Goal: Transaction & Acquisition: Purchase product/service

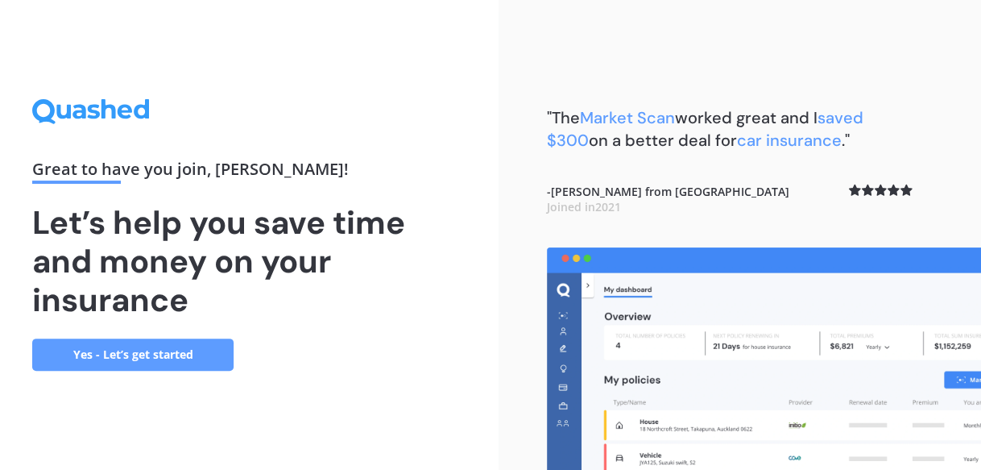
click at [131, 351] on link "Yes - Let’s get started" at bounding box center [132, 354] width 201 height 32
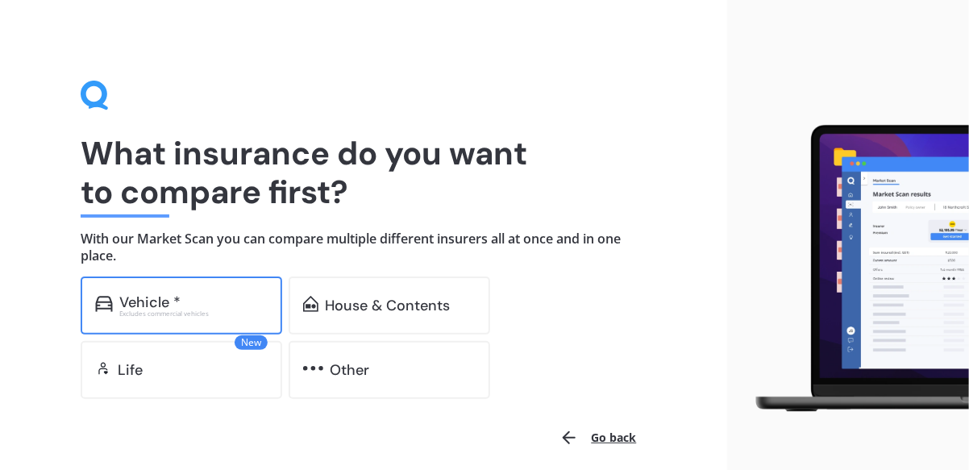
click at [175, 291] on div "Vehicle * Excludes commercial vehicles" at bounding box center [181, 305] width 201 height 58
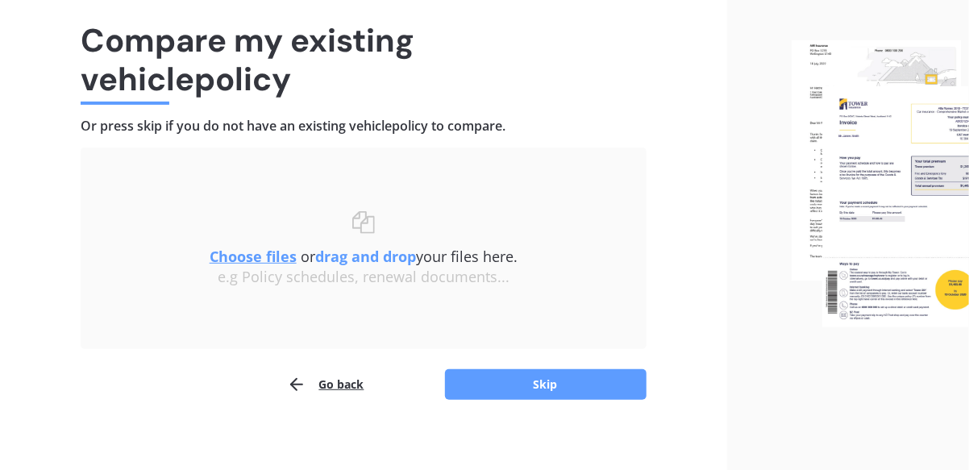
scroll to position [123, 0]
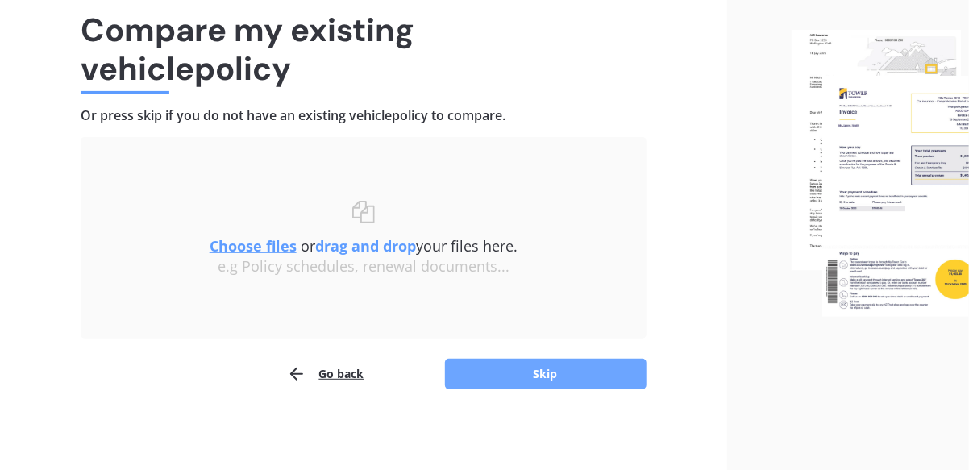
click at [525, 367] on button "Skip" at bounding box center [545, 374] width 201 height 31
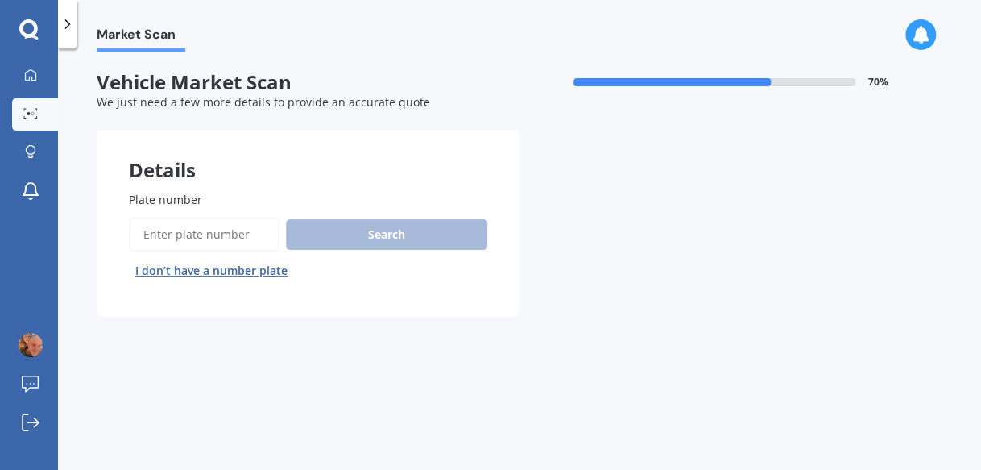
click at [168, 235] on input "Plate number" at bounding box center [204, 235] width 151 height 34
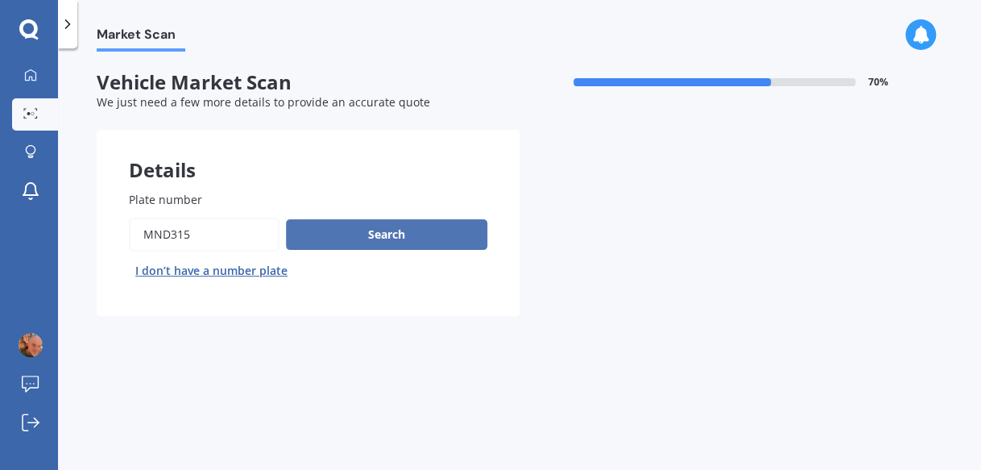
type input "MND315"
click at [367, 230] on button "Search" at bounding box center [386, 234] width 201 height 31
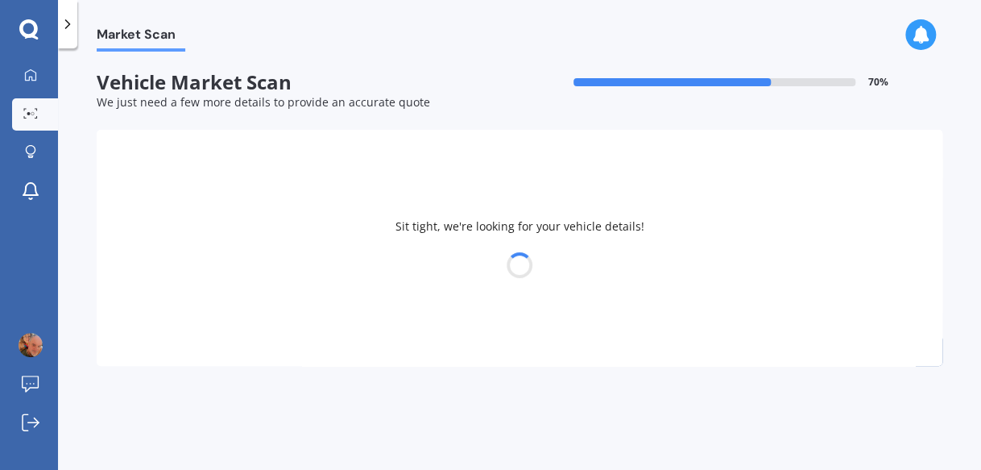
select select "VOLKSWAGEN"
select select "TOUAREG"
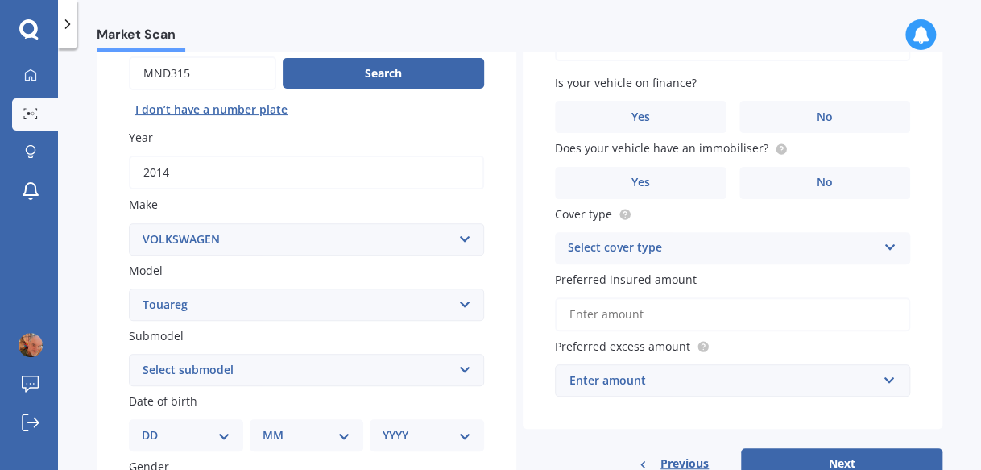
scroll to position [242, 0]
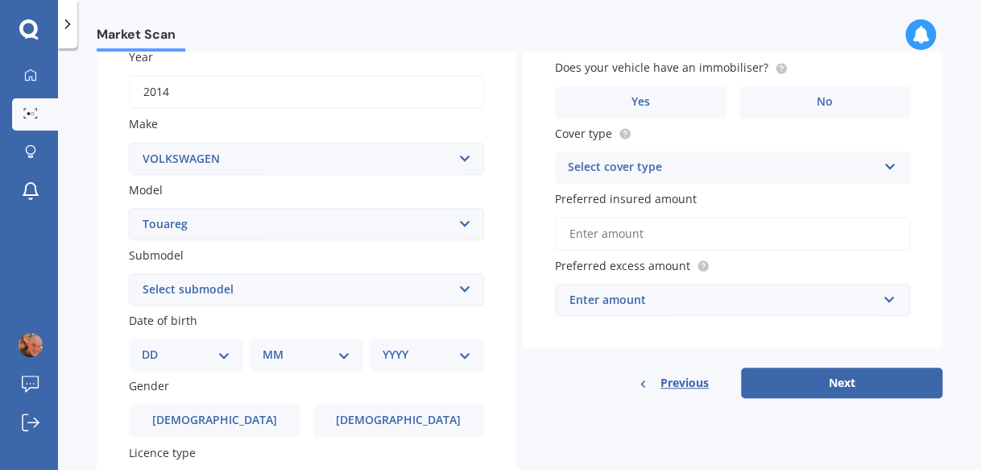
click at [451, 292] on select "Select submodel (All other) 3.0 V6 TDI 3.6 V6 FSI 4.2 V8 FSI 5.0 V10 TDI Hybrid…" at bounding box center [306, 289] width 355 height 32
select select "3.0 V6 TDI"
click at [129, 273] on select "Select submodel (All other) 3.0 V6 TDI 3.6 V6 FSI 4.2 V8 FSI 5.0 V10 TDI Hybrid…" at bounding box center [306, 289] width 355 height 32
click at [217, 351] on select "DD 01 02 03 04 05 06 07 08 09 10 11 12 13 14 15 16 17 18 19 20 21 22 23 24 25 2…" at bounding box center [186, 355] width 89 height 18
select select "20"
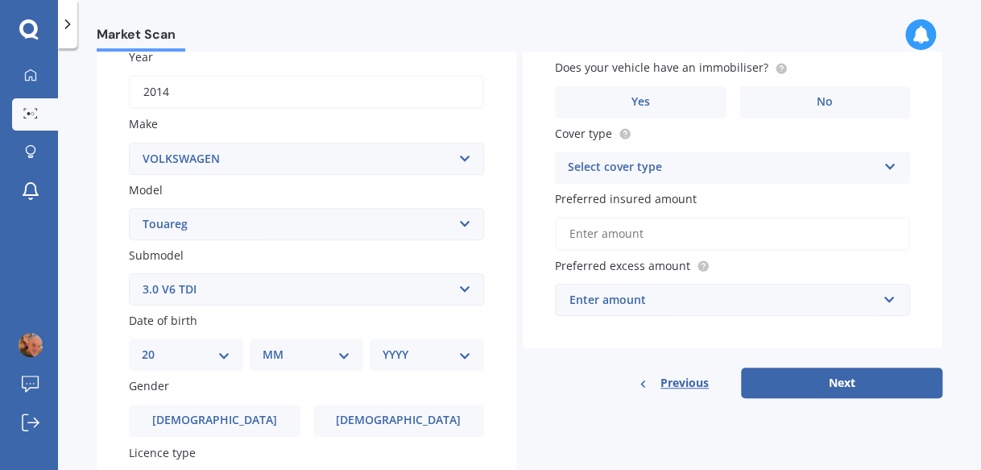
click at [155, 346] on select "DD 01 02 03 04 05 06 07 08 09 10 11 12 13 14 15 16 17 18 19 20 21 22 23 24 25 2…" at bounding box center [186, 355] width 89 height 18
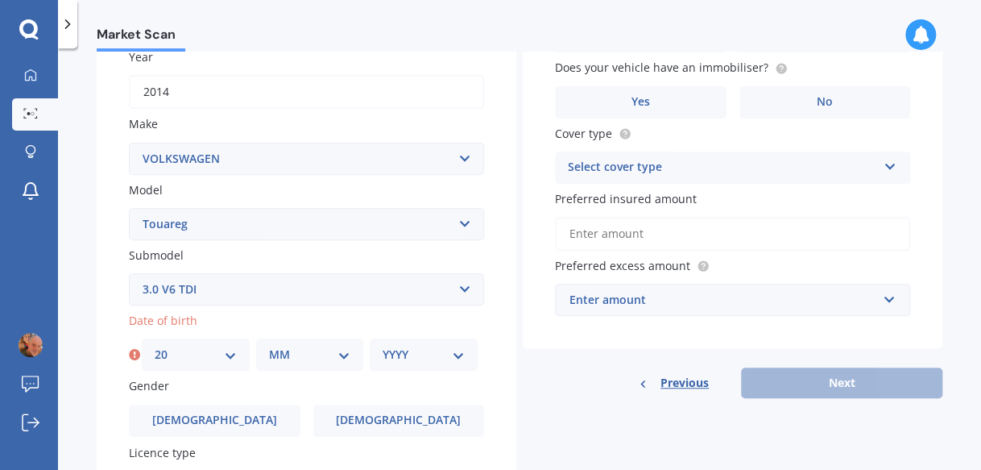
click at [293, 359] on select "MM 01 02 03 04 05 06 07 08 09 10 11 12" at bounding box center [310, 355] width 82 height 18
select select "03"
click at [269, 346] on select "MM 01 02 03 04 05 06 07 08 09 10 11 12" at bounding box center [310, 355] width 82 height 18
click at [398, 360] on select "YYYY 2025 2024 2023 2022 2021 2020 2019 2018 2017 2016 2015 2014 2013 2012 2011…" at bounding box center [424, 355] width 82 height 18
select select "1971"
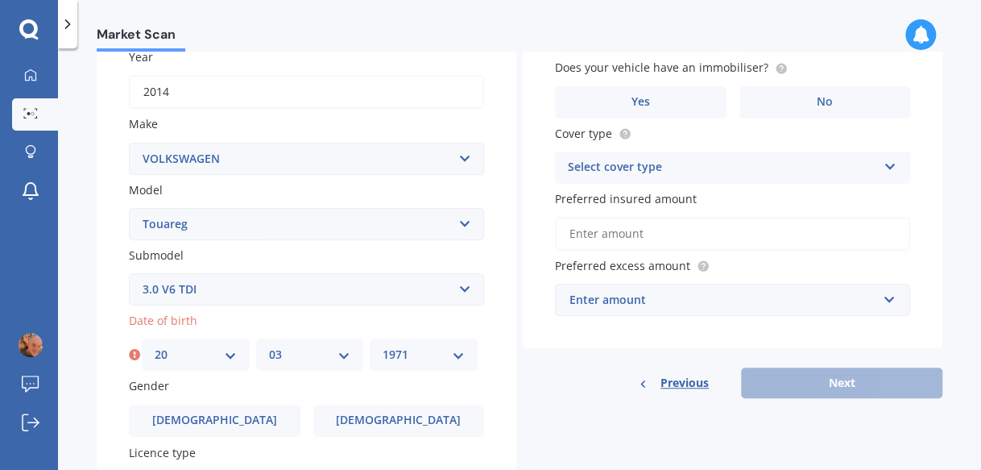
click at [383, 346] on select "YYYY 2025 2024 2023 2022 2021 2020 2019 2018 2017 2016 2015 2014 2013 2012 2011…" at bounding box center [424, 355] width 82 height 18
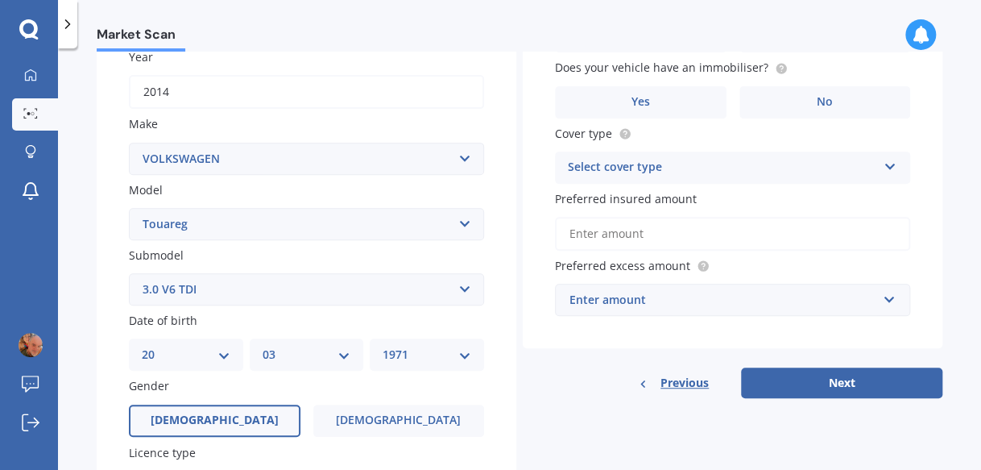
click at [209, 424] on span "[DEMOGRAPHIC_DATA]" at bounding box center [215, 420] width 128 height 14
click at [0, 0] on input "[DEMOGRAPHIC_DATA]" at bounding box center [0, 0] width 0 height 0
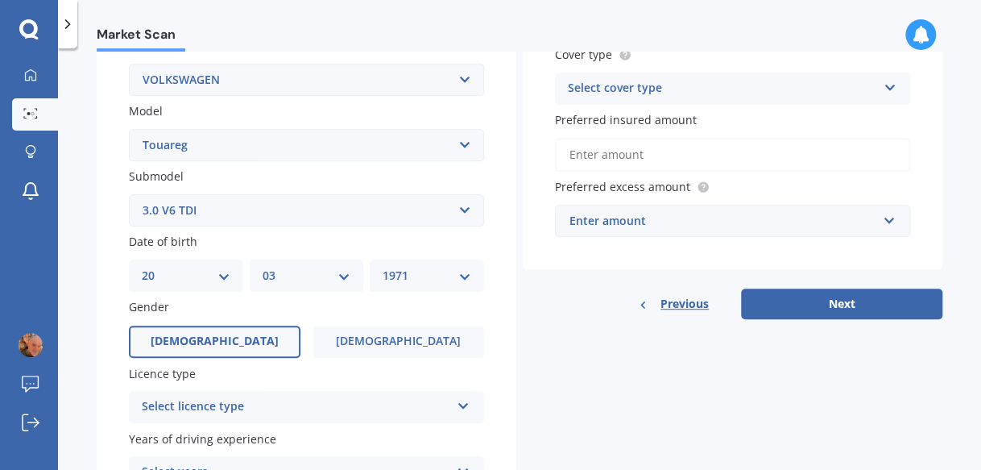
scroll to position [479, 0]
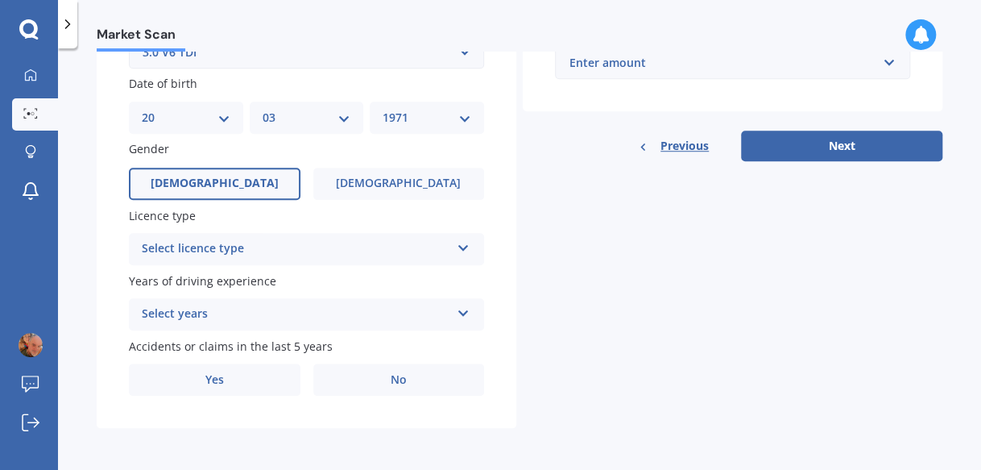
click at [303, 252] on div "Select licence type" at bounding box center [296, 248] width 309 height 19
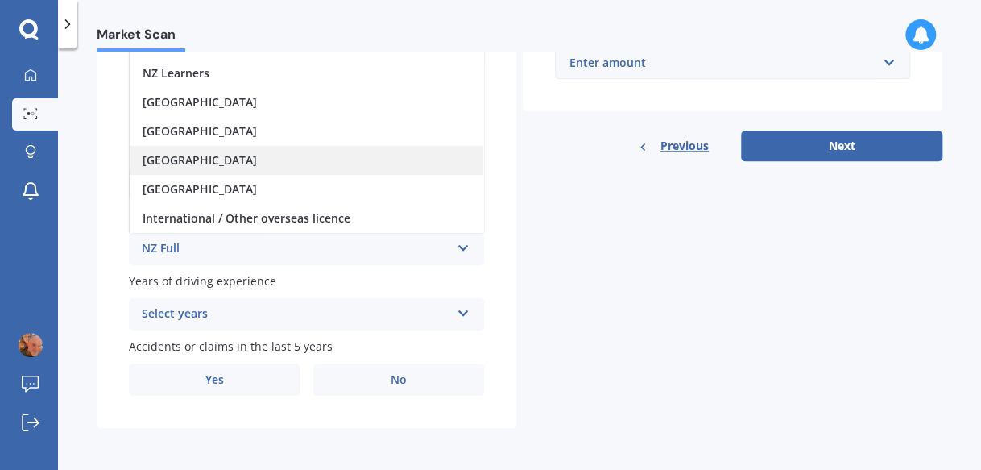
scroll to position [0, 0]
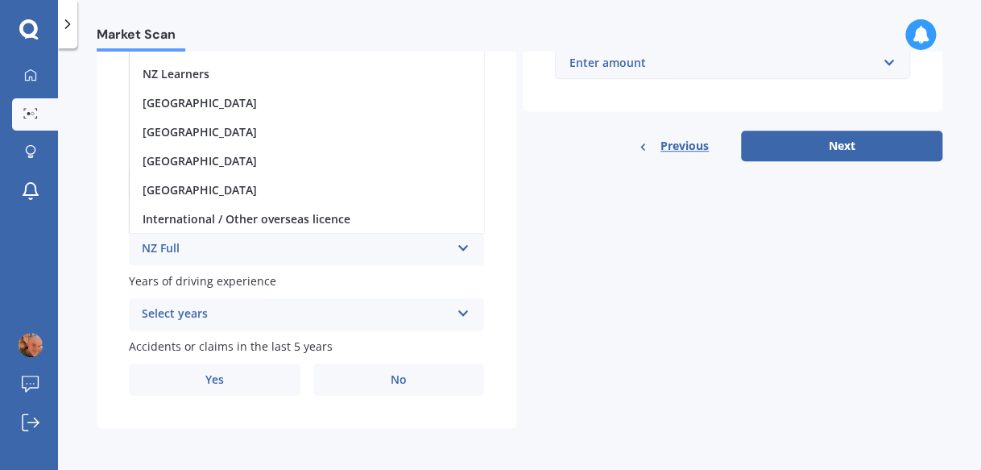
click at [196, 243] on div "NZ Full" at bounding box center [296, 248] width 309 height 19
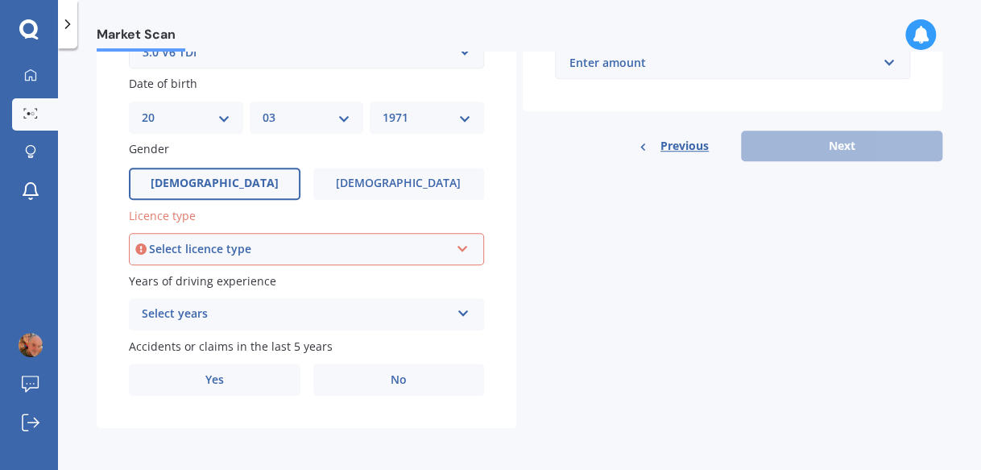
click at [257, 250] on div "Select licence type" at bounding box center [299, 249] width 301 height 18
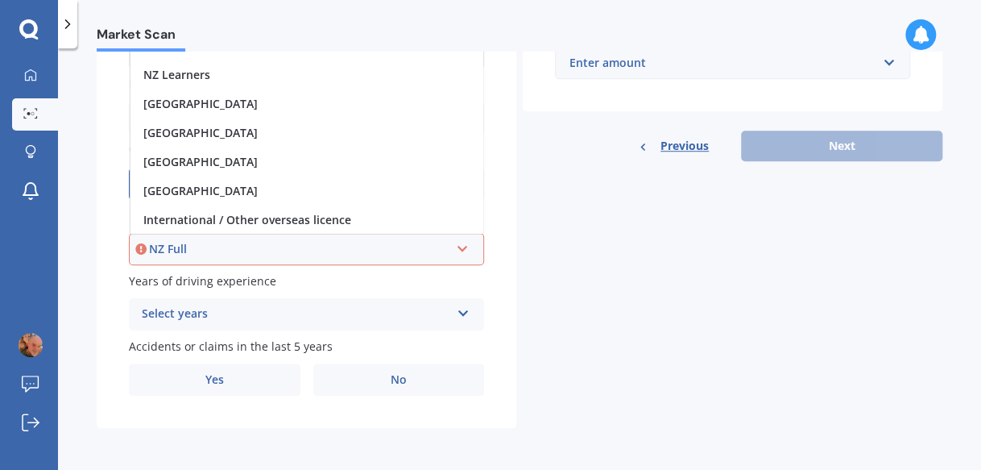
click at [199, 247] on div "NZ Full" at bounding box center [299, 249] width 301 height 18
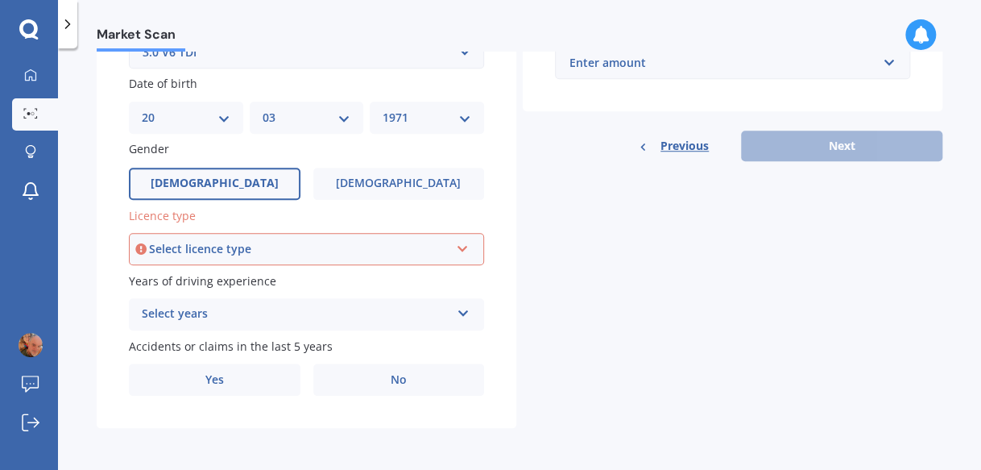
click at [199, 247] on div "Select licence type" at bounding box center [299, 249] width 301 height 18
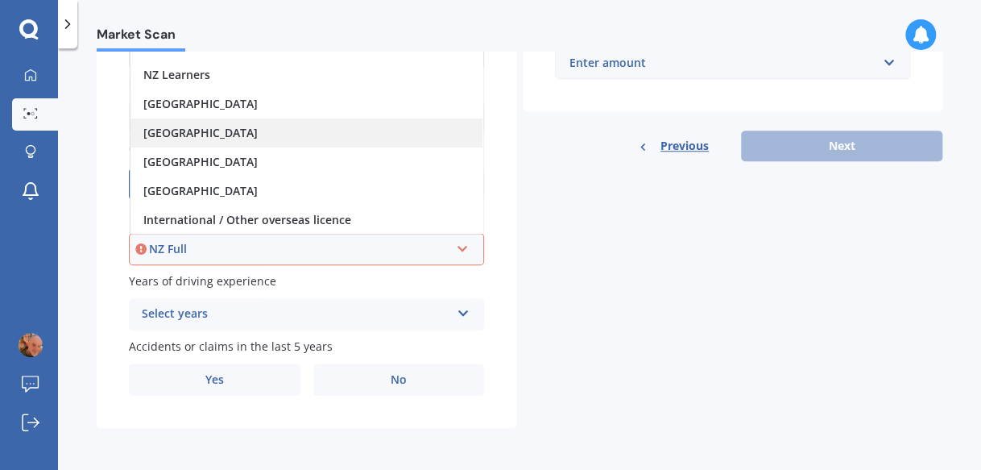
scroll to position [1, 0]
click at [228, 317] on div "Select years" at bounding box center [296, 314] width 309 height 19
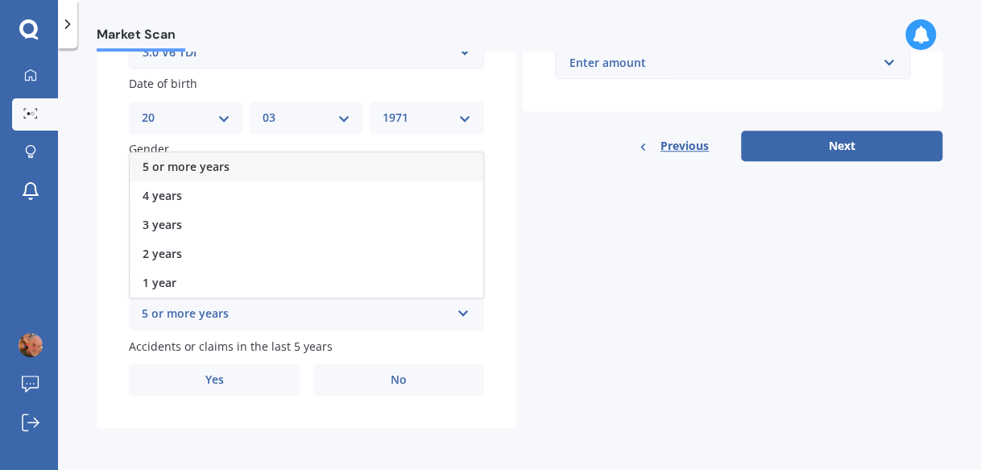
click at [197, 167] on span "5 or more years" at bounding box center [186, 166] width 87 height 15
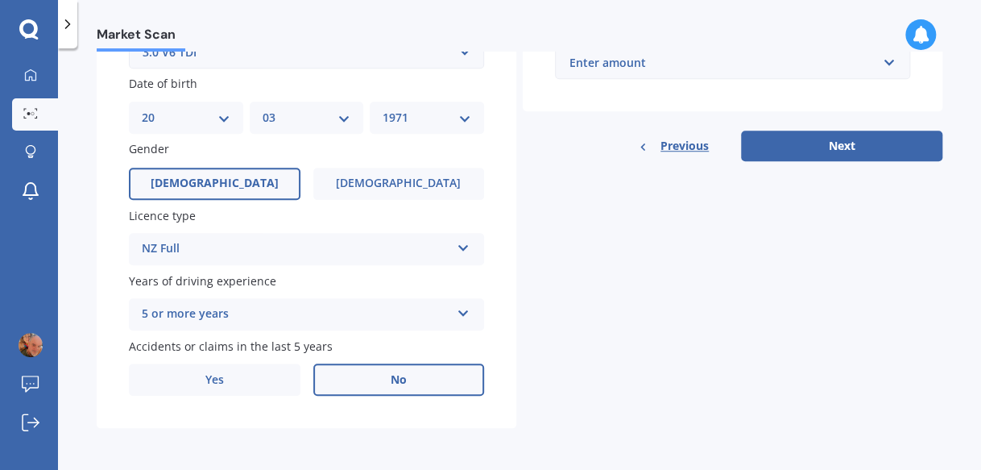
click at [366, 377] on label "No" at bounding box center [399, 379] width 172 height 32
click at [0, 0] on input "No" at bounding box center [0, 0] width 0 height 0
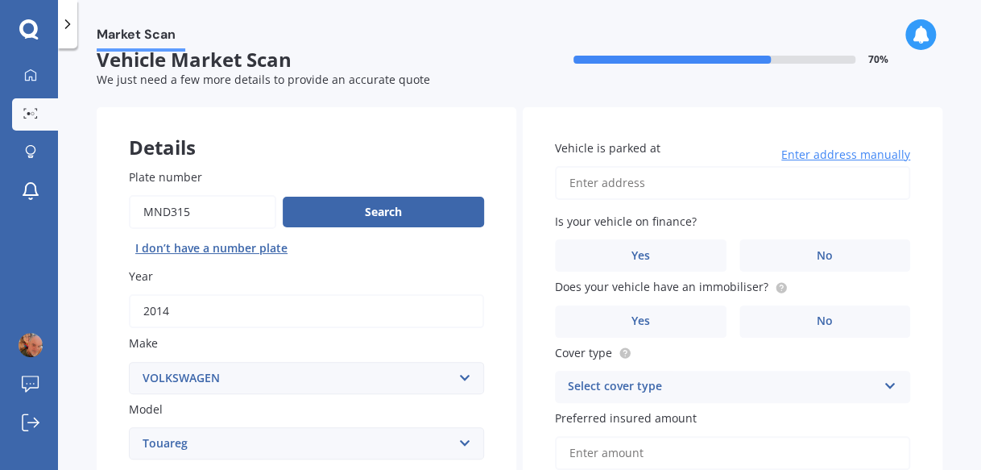
scroll to position [0, 0]
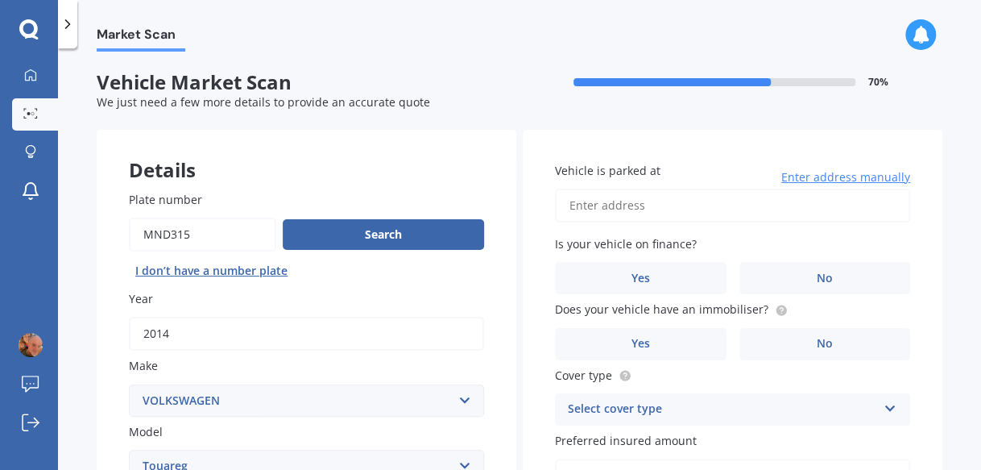
click at [728, 201] on input "Vehicle is parked at" at bounding box center [732, 206] width 355 height 34
click at [615, 205] on input "[STREET_ADDRESS]" at bounding box center [732, 206] width 355 height 34
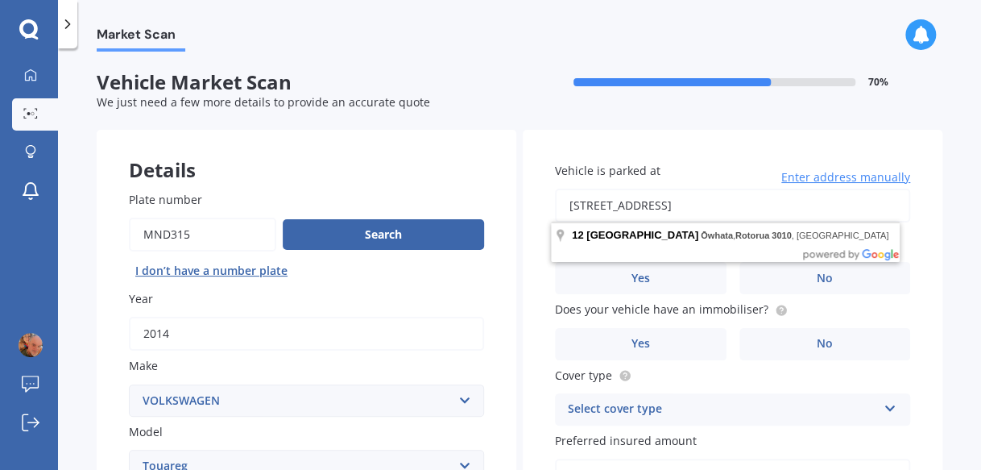
drag, startPoint x: 825, startPoint y: 202, endPoint x: 480, endPoint y: 209, distance: 344.9
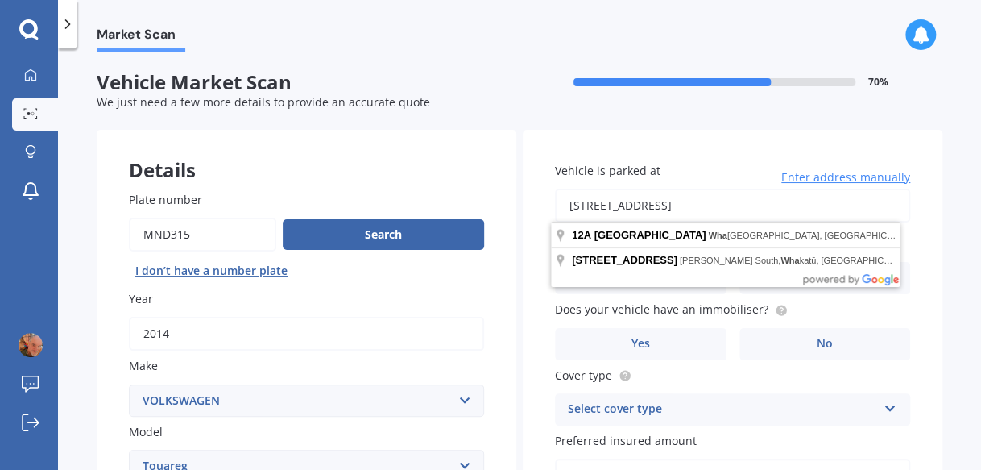
type input "[STREET_ADDRESS]"
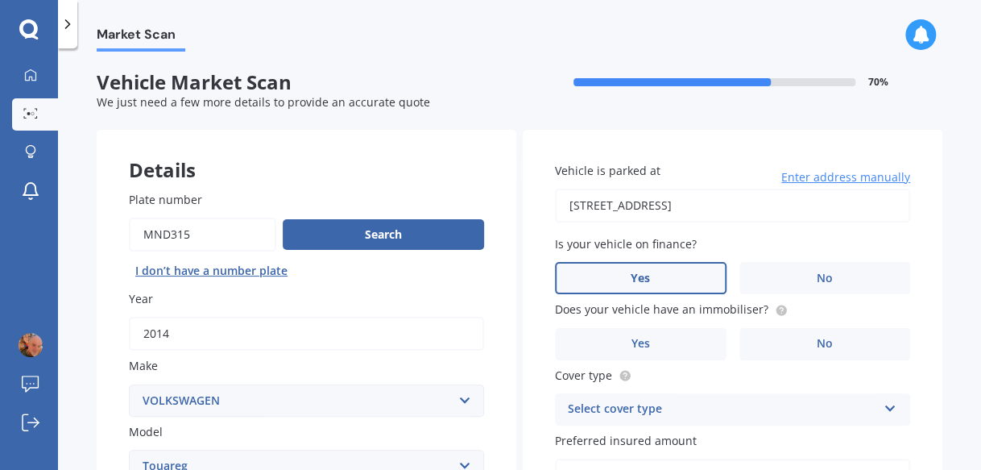
click at [631, 275] on span "Yes" at bounding box center [640, 279] width 19 height 14
click at [0, 0] on input "Yes" at bounding box center [0, 0] width 0 height 0
click at [631, 345] on span "Yes" at bounding box center [640, 344] width 19 height 14
click at [0, 0] on input "Yes" at bounding box center [0, 0] width 0 height 0
click at [670, 406] on div "Select cover type" at bounding box center [722, 409] width 309 height 19
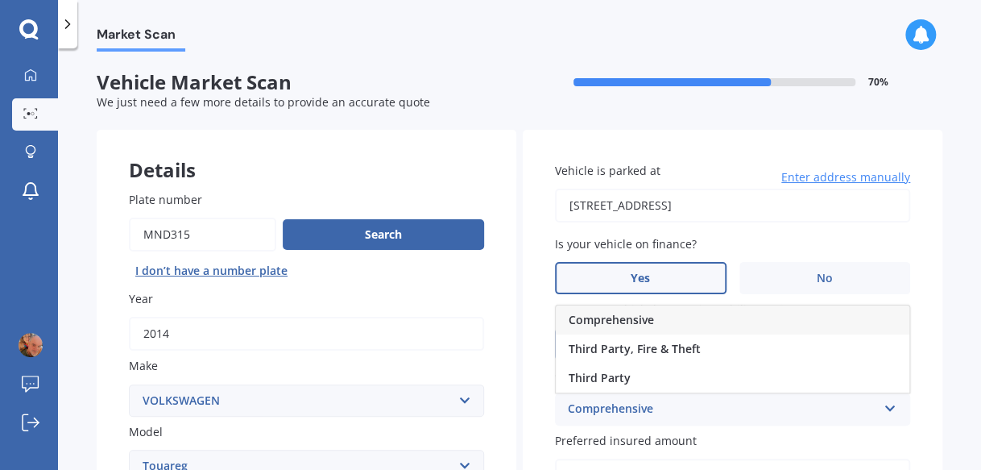
click at [645, 321] on span "Comprehensive" at bounding box center [611, 319] width 85 height 15
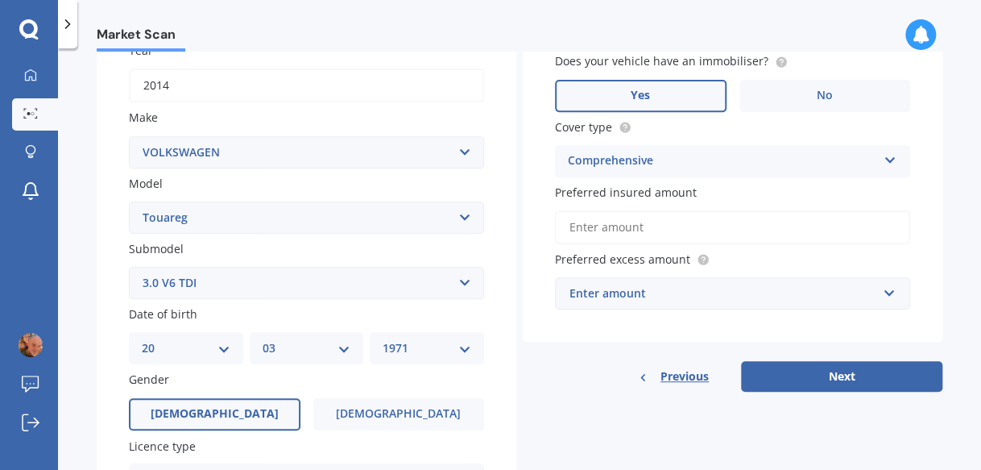
scroll to position [322, 0]
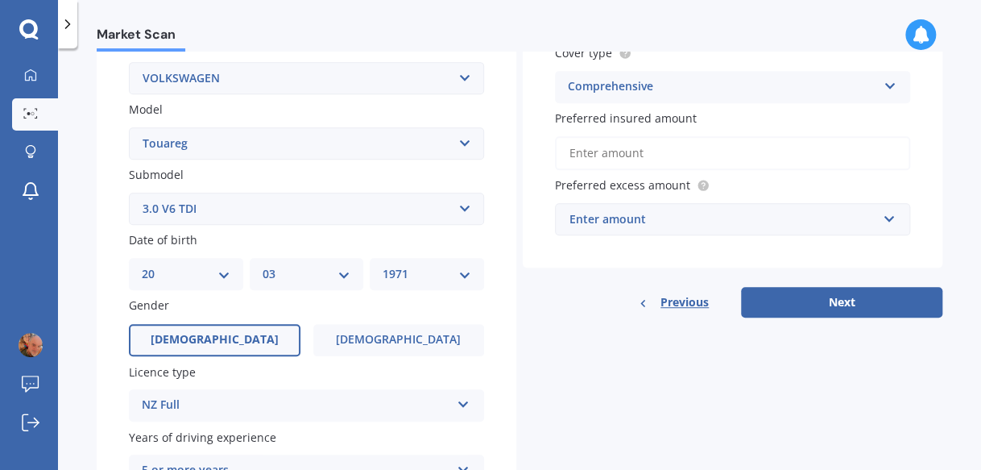
click at [594, 148] on input "Preferred insured amount" at bounding box center [732, 153] width 355 height 34
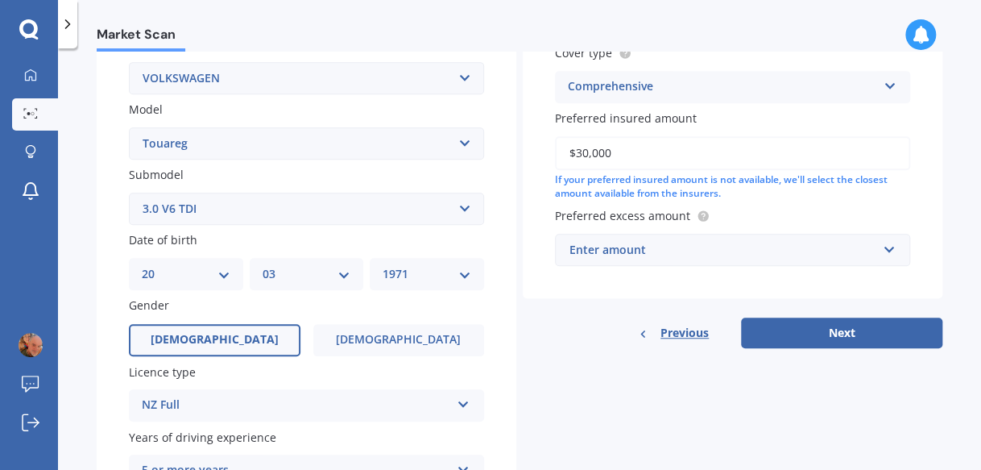
type input "$30,000"
click at [775, 253] on div "Enter amount" at bounding box center [723, 250] width 307 height 18
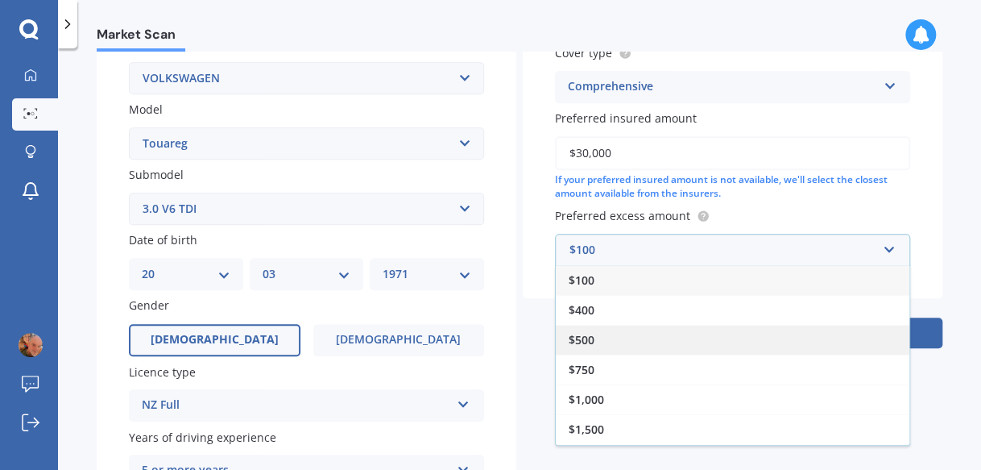
click at [590, 340] on span "$500" at bounding box center [582, 339] width 26 height 15
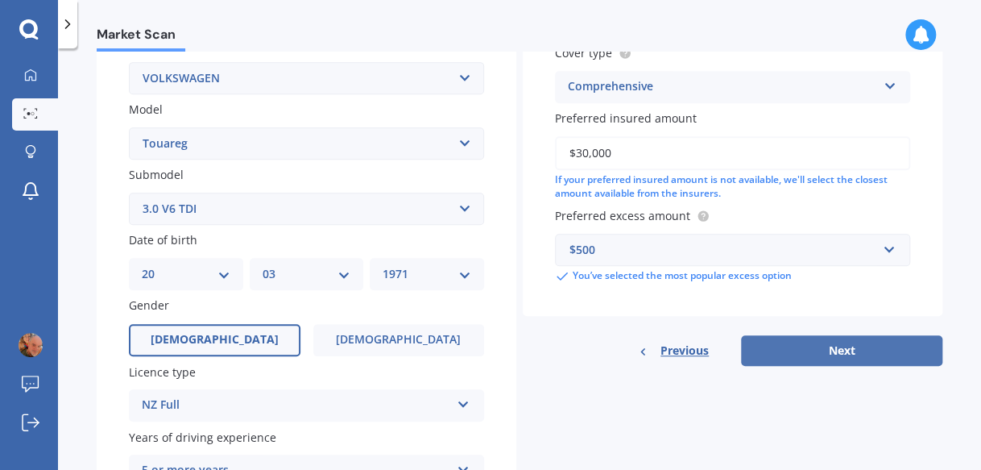
click at [851, 352] on button "Next" at bounding box center [841, 350] width 201 height 31
select select "20"
select select "03"
select select "1971"
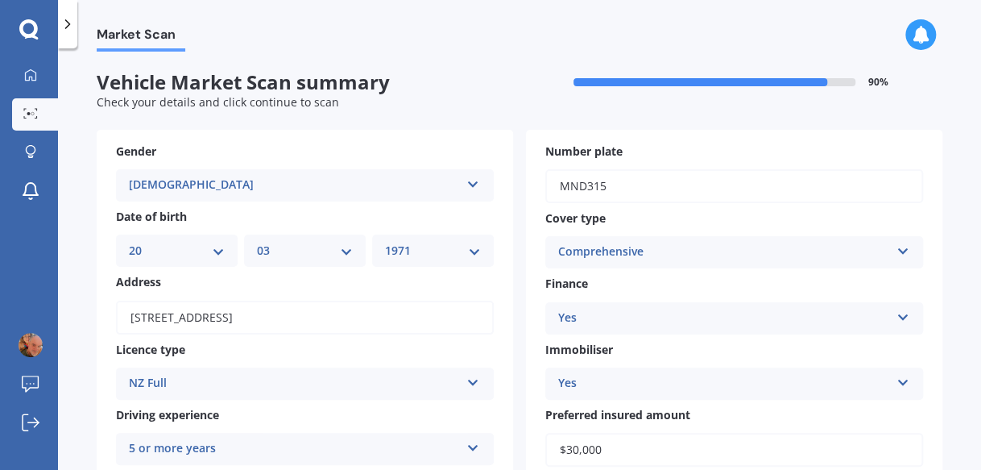
scroll to position [361, 0]
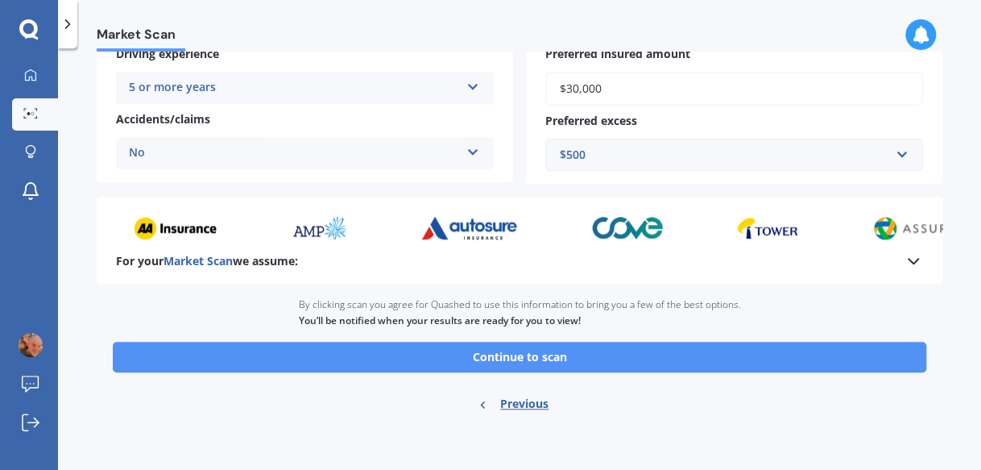
click at [475, 354] on button "Continue to scan" at bounding box center [520, 357] width 814 height 31
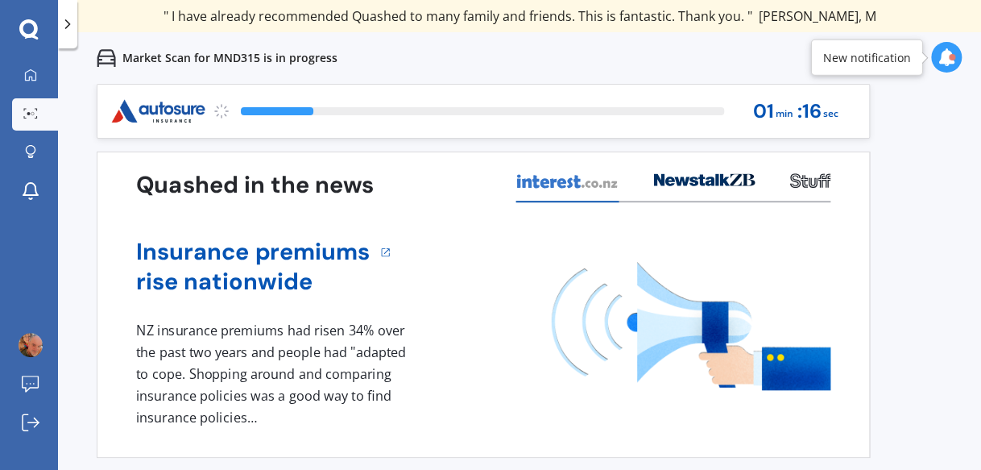
scroll to position [2, 0]
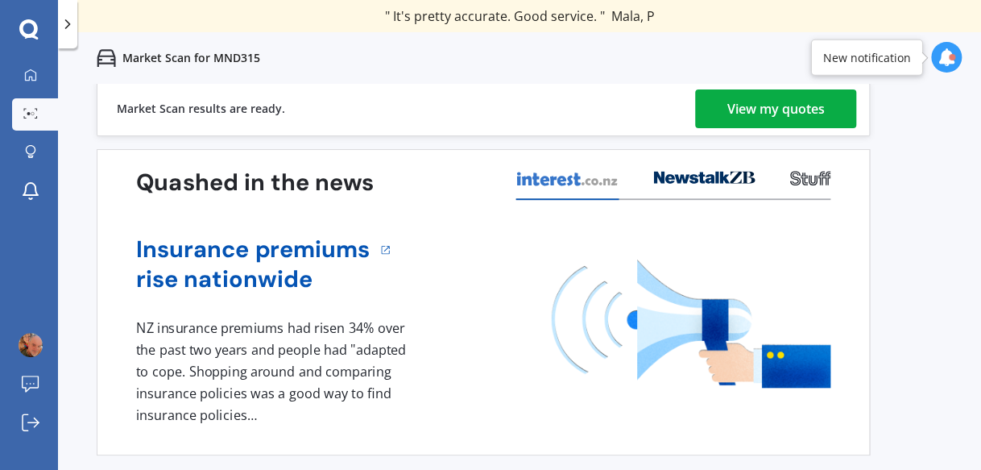
click at [748, 109] on div "View my quotes" at bounding box center [776, 108] width 97 height 39
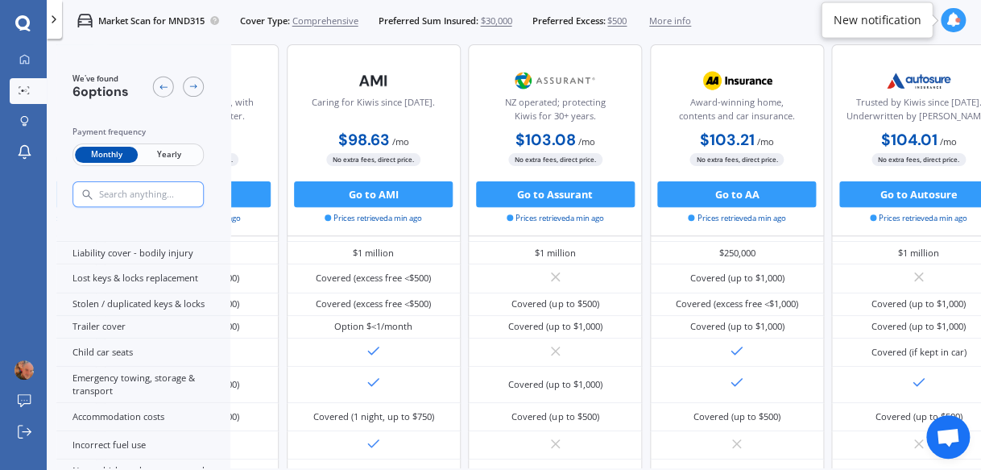
scroll to position [201, 424]
